Goal: Transaction & Acquisition: Purchase product/service

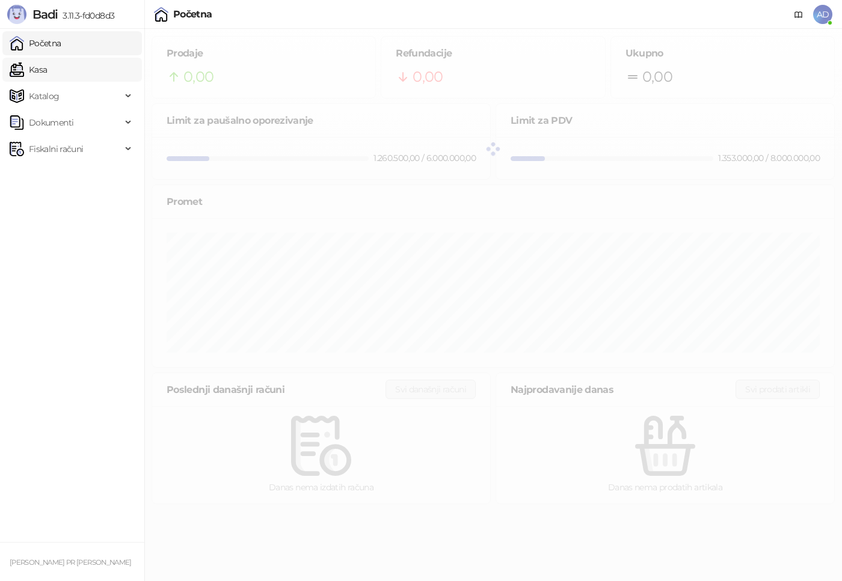
click at [47, 72] on link "Kasa" at bounding box center [28, 70] width 37 height 24
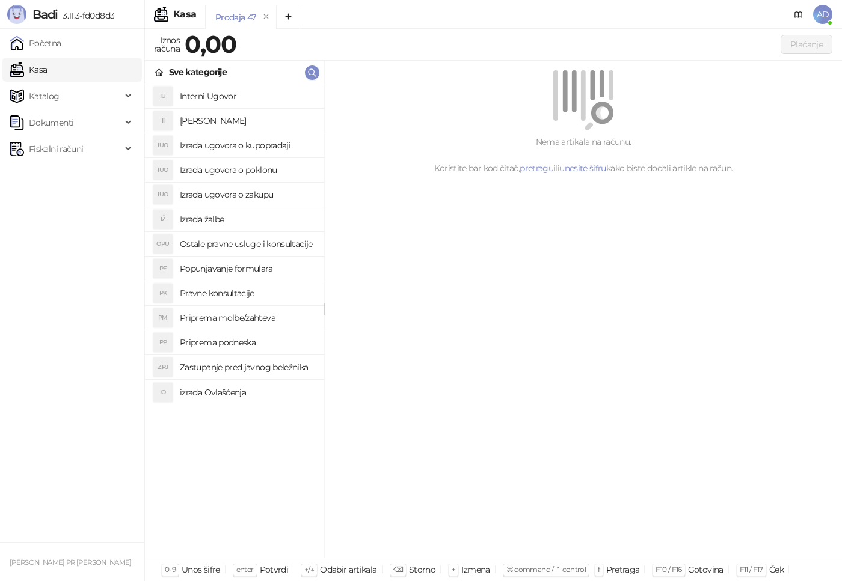
click at [255, 173] on h4 "Izrada ugovora o poklonu" at bounding box center [247, 169] width 135 height 19
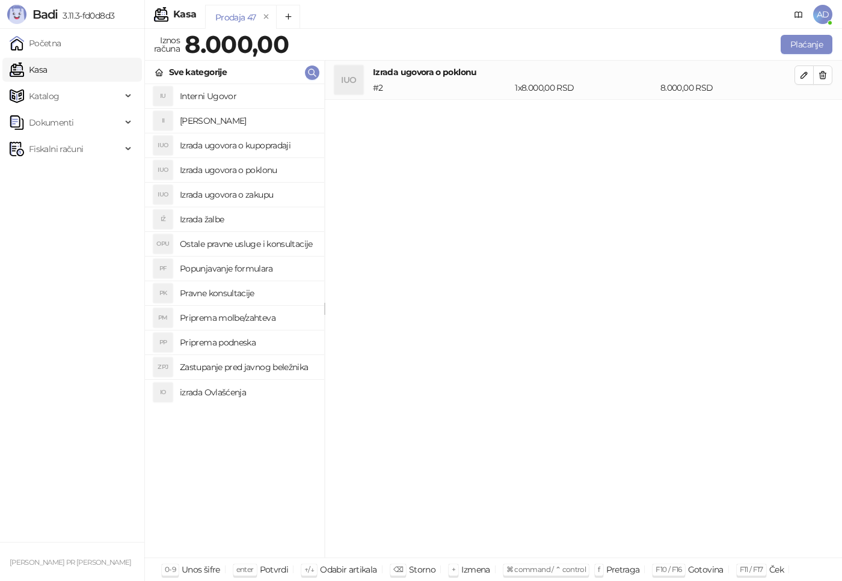
click at [232, 371] on h4 "Zastupanje pred javnog beležnika" at bounding box center [247, 367] width 135 height 19
click at [218, 270] on h4 "Popunjavanje formulara" at bounding box center [247, 268] width 135 height 19
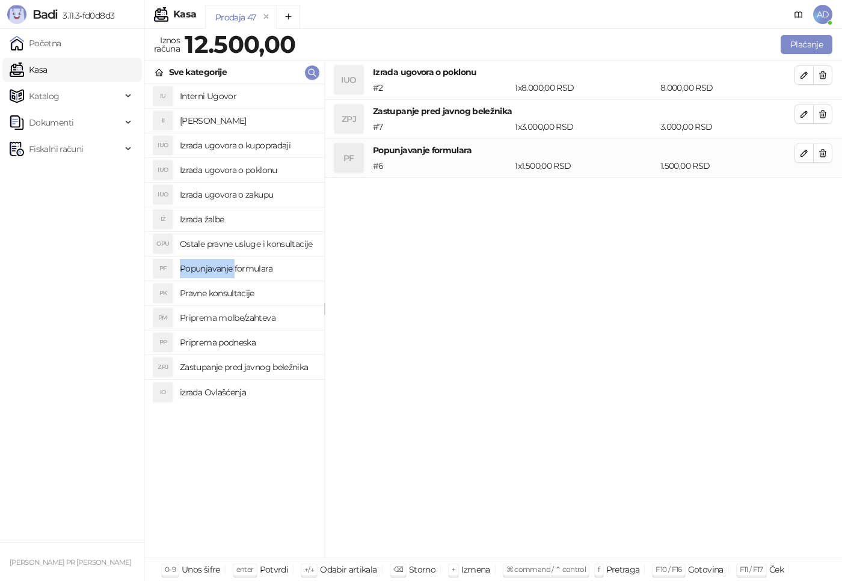
click at [218, 270] on h4 "Popunjavanje formulara" at bounding box center [247, 268] width 135 height 19
click at [245, 245] on h4 "Ostale pravne usluge i konsultacije" at bounding box center [247, 243] width 135 height 19
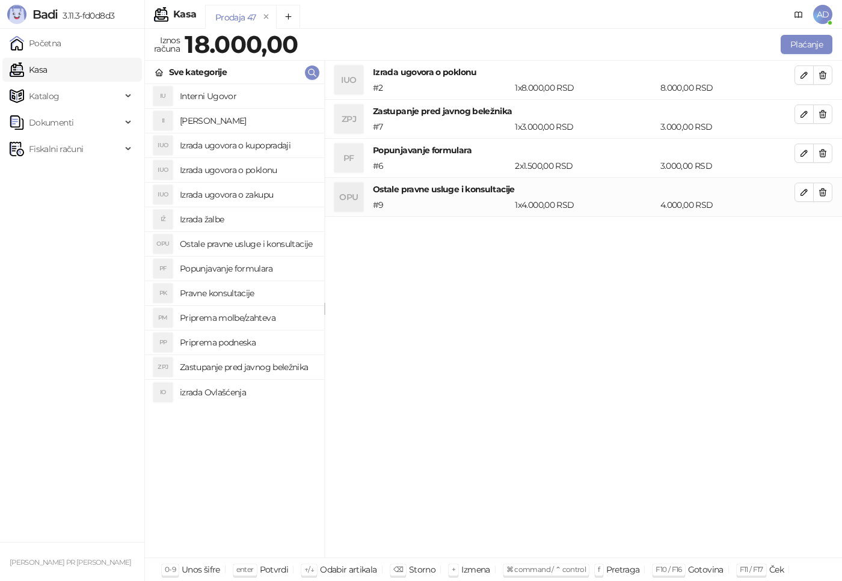
click at [207, 293] on h4 "Pravne konsultacije" at bounding box center [247, 293] width 135 height 19
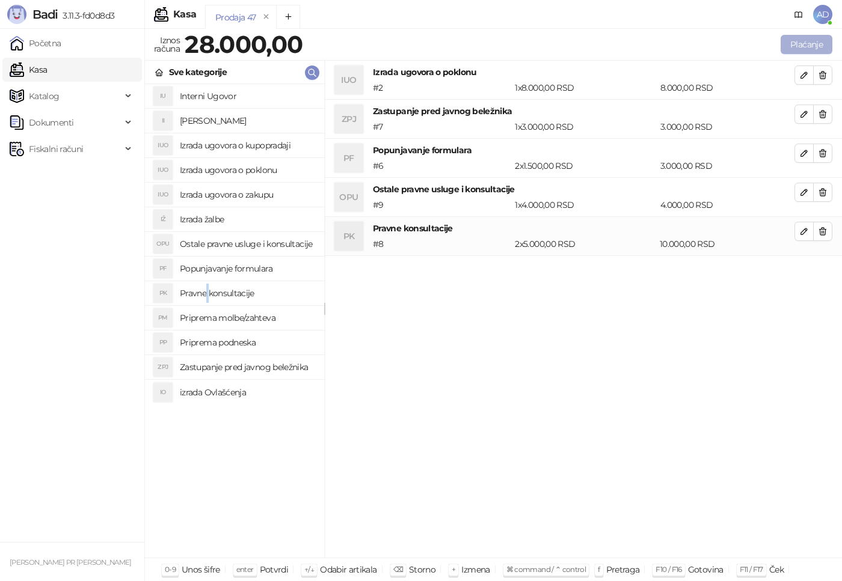
click at [805, 47] on button "Plaćanje" at bounding box center [806, 44] width 52 height 19
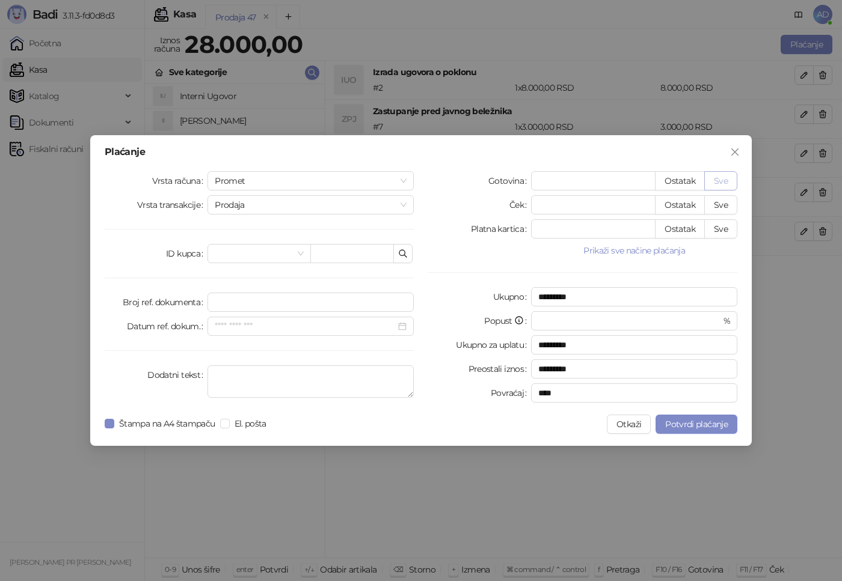
click at [730, 182] on button "Sve" at bounding box center [720, 180] width 33 height 19
type input "*****"
type input "****"
click at [713, 427] on span "Potvrdi plaćanje" at bounding box center [696, 424] width 63 height 11
